Goal: Transaction & Acquisition: Purchase product/service

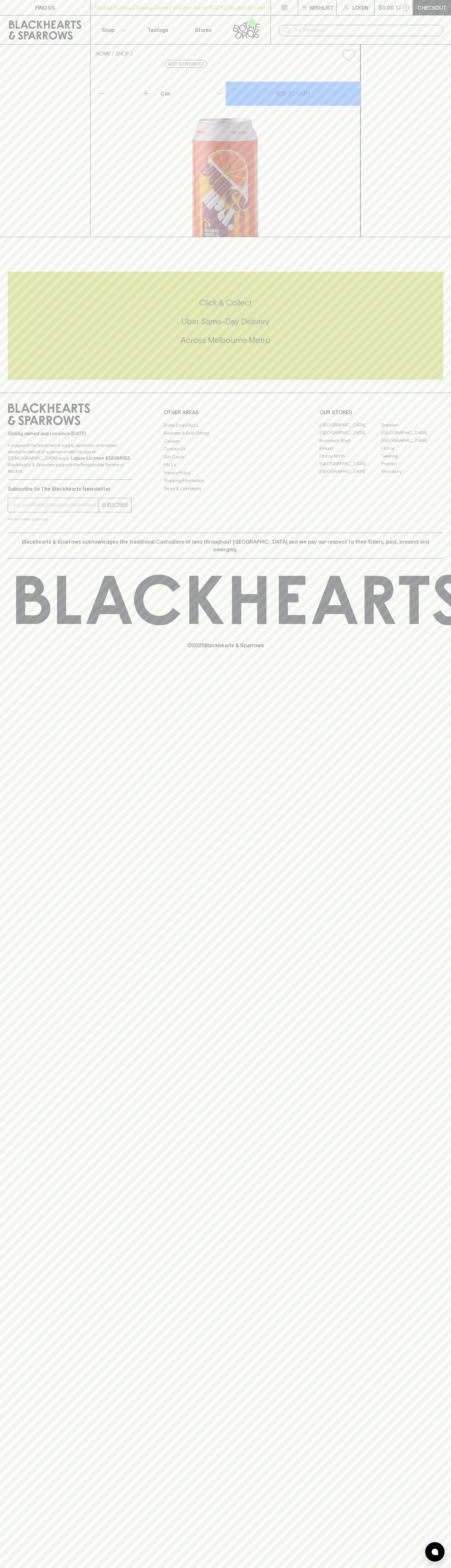
click at [410, 18] on div "​" at bounding box center [361, 30] width 181 height 29
click at [436, 881] on div "FIND US | No Bad Bottles | Sibling Owned and Run Since [DATE] | No Bad Bottles …" at bounding box center [226, 784] width 451 height 1568
click at [24, 1567] on html "FIND US | No Bad Bottles | Sibling Owned and Run Since [DATE] | No Bad Bottles …" at bounding box center [226, 784] width 451 height 1568
click at [22, 1236] on div "FIND US | No Bad Bottles | Sibling Owned and Run Since [DATE] | No Bad Bottles …" at bounding box center [226, 784] width 451 height 1568
